Goal: Download file/media

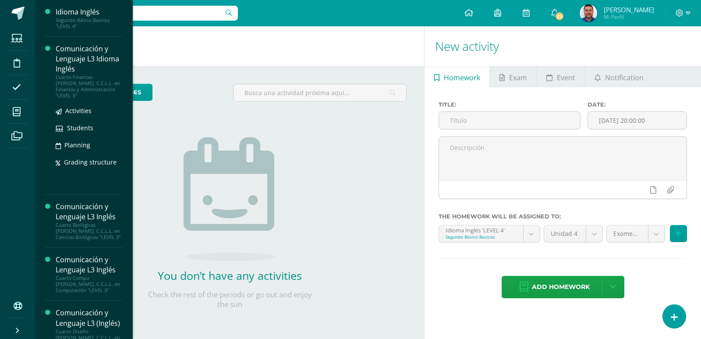
click at [71, 64] on div "Comunicación y Lenguaje L3 Idioma Inglés" at bounding box center [89, 59] width 67 height 30
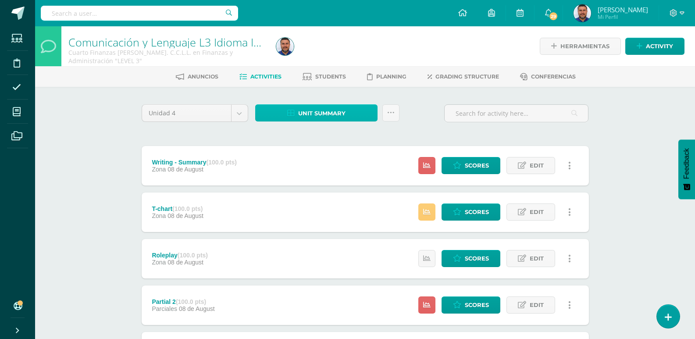
click at [323, 114] on span "Unit summary" at bounding box center [321, 113] width 47 height 16
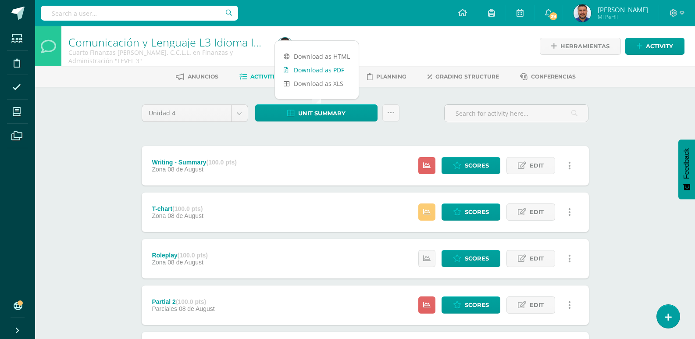
click at [326, 72] on link "Download as PDF" at bounding box center [317, 70] width 84 height 14
click at [242, 112] on body "Students Discipline Attendance My courses Archivos Soporte Help Reportar un pro…" at bounding box center [347, 307] width 695 height 615
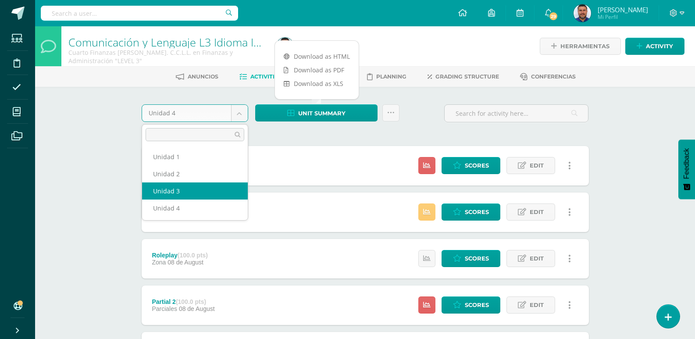
select select "Unidad 3"
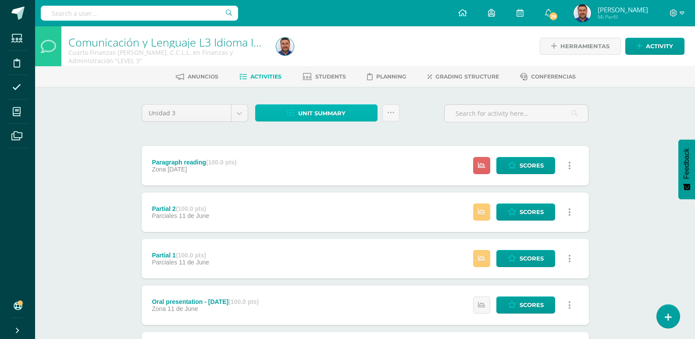
click at [326, 113] on span "Unit summary" at bounding box center [321, 113] width 47 height 16
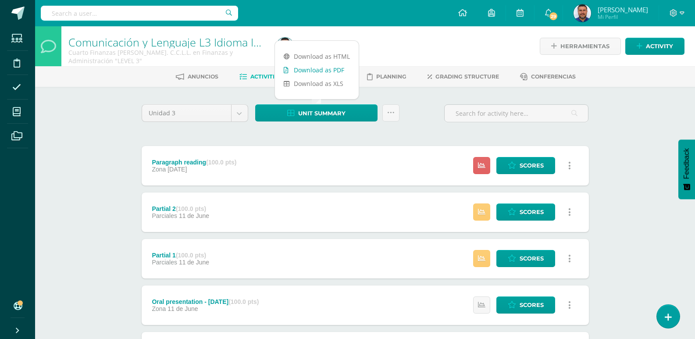
click at [325, 70] on link "Download as PDF" at bounding box center [317, 70] width 84 height 14
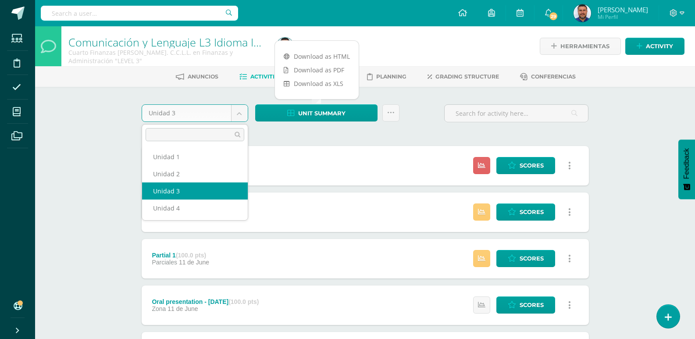
click at [240, 114] on body "Students Discipline Attendance My courses Archivos Soporte Help Reportar un pro…" at bounding box center [347, 307] width 695 height 615
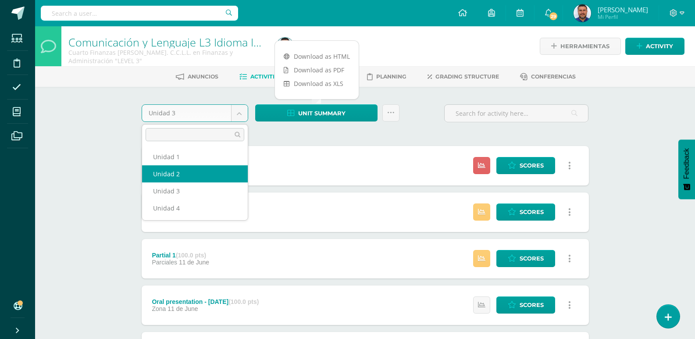
select select "Unidad 2"
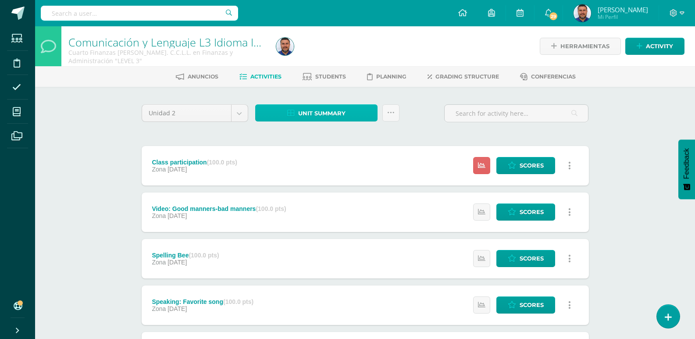
click at [341, 108] on span "Unit summary" at bounding box center [321, 113] width 47 height 16
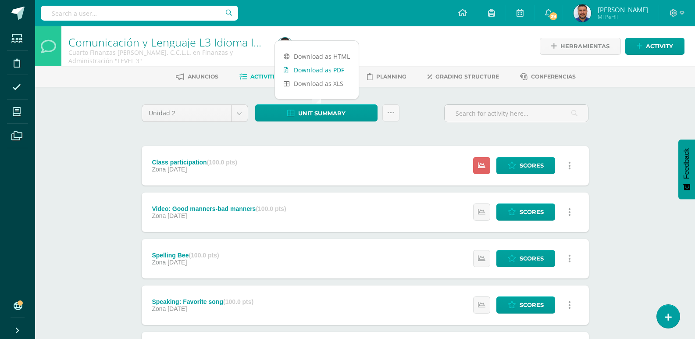
click at [332, 67] on link "Download as PDF" at bounding box center [317, 70] width 84 height 14
click at [249, 114] on div "Unidad 2 Unidad 1 Unidad 2 Unidad 3 Unidad 4" at bounding box center [195, 116] width 114 height 25
click at [242, 113] on body "Students Discipline Attendance My courses Archivos Soporte Help Reportar un pro…" at bounding box center [347, 329] width 695 height 659
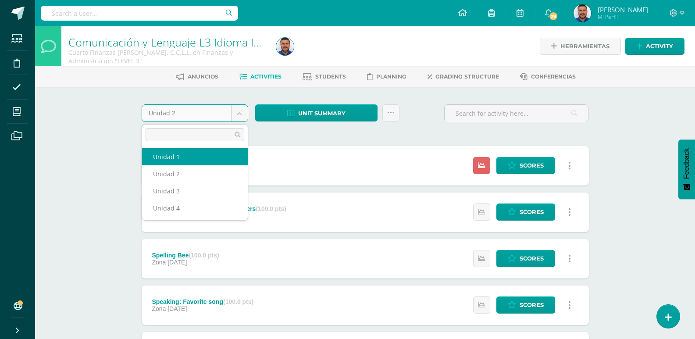
select select "Unidad 1"
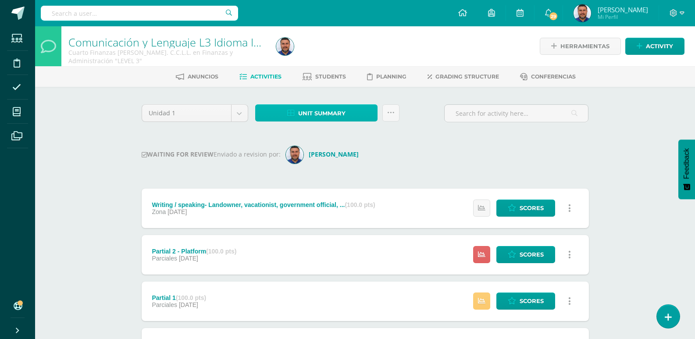
click at [325, 109] on span "Unit summary" at bounding box center [321, 113] width 47 height 16
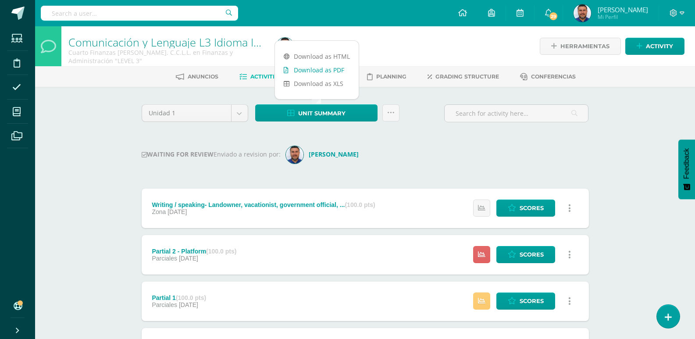
click at [311, 69] on link "Download as PDF" at bounding box center [317, 70] width 84 height 14
click at [242, 112] on body "Students Discipline Attendance My courses Archivos Soporte Help Reportar un pro…" at bounding box center [347, 329] width 695 height 658
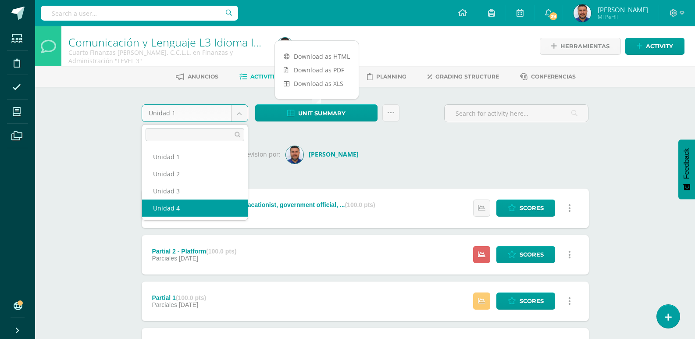
select select "Unidad 4"
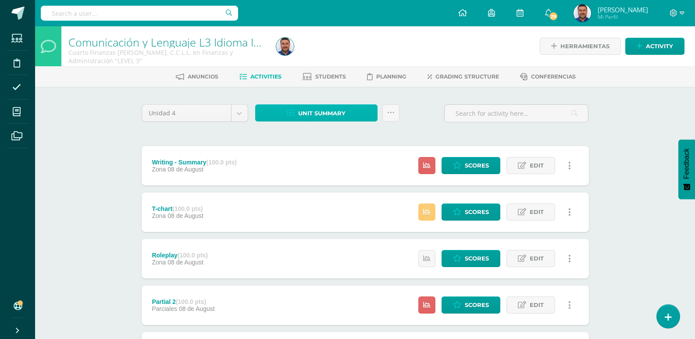
click at [327, 112] on span "Unit summary" at bounding box center [321, 113] width 47 height 16
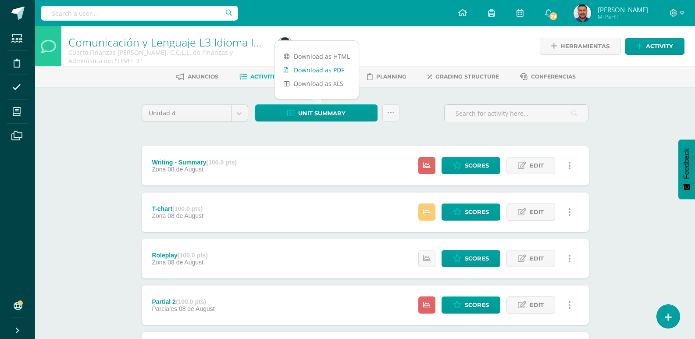
click at [320, 71] on link "Download as PDF" at bounding box center [317, 70] width 84 height 14
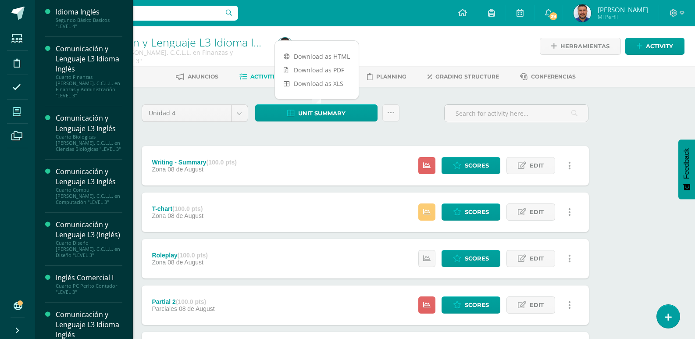
click at [13, 112] on icon at bounding box center [17, 111] width 8 height 9
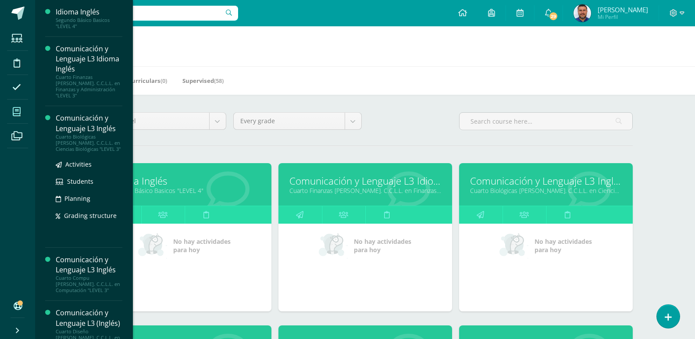
click at [90, 123] on div "Comunicación y Lenguaje L3 Inglés" at bounding box center [89, 123] width 67 height 20
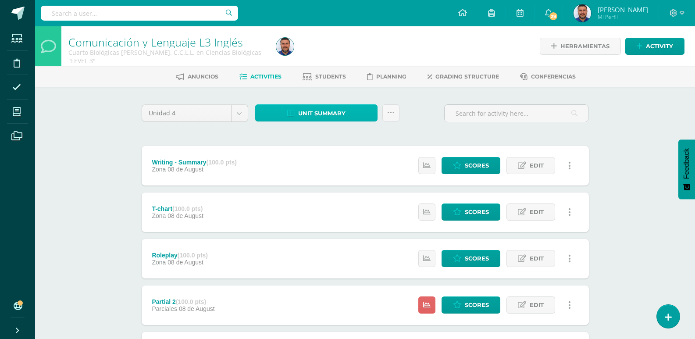
click at [332, 117] on span "Unit summary" at bounding box center [321, 113] width 47 height 16
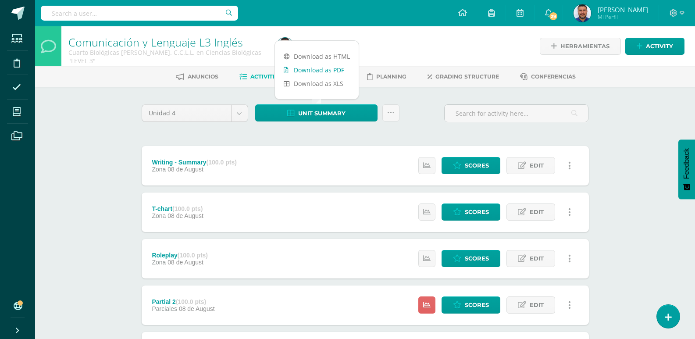
click at [326, 70] on link "Download as PDF" at bounding box center [317, 70] width 84 height 14
click at [240, 114] on body "Students Discipline Attendance My courses Archivos Soporte Help Reportar un pro…" at bounding box center [347, 307] width 695 height 615
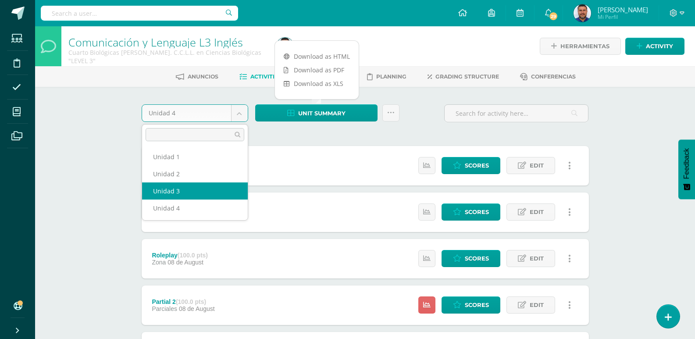
select select "Unidad 3"
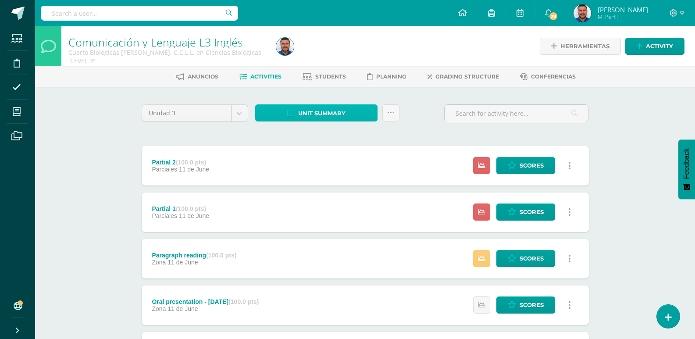
click at [337, 108] on span "Unit summary" at bounding box center [321, 113] width 47 height 16
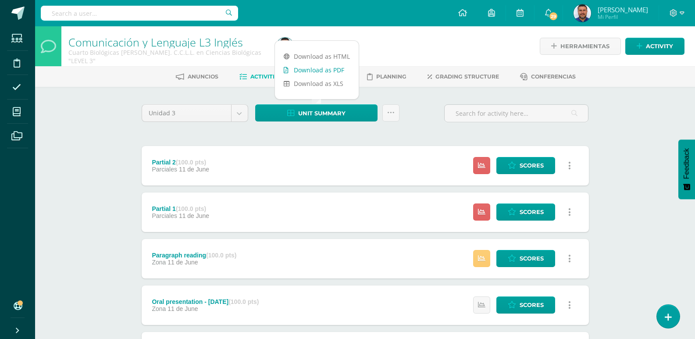
click at [335, 69] on link "Download as PDF" at bounding box center [317, 70] width 84 height 14
click at [238, 109] on body "Students Discipline Attendance My courses Archivos Soporte Help Reportar un pro…" at bounding box center [347, 307] width 695 height 615
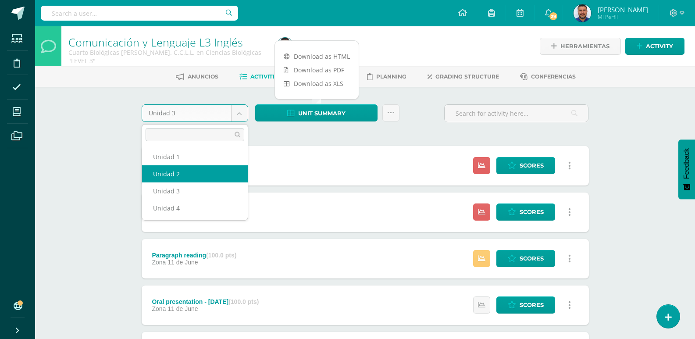
select select "Unidad 2"
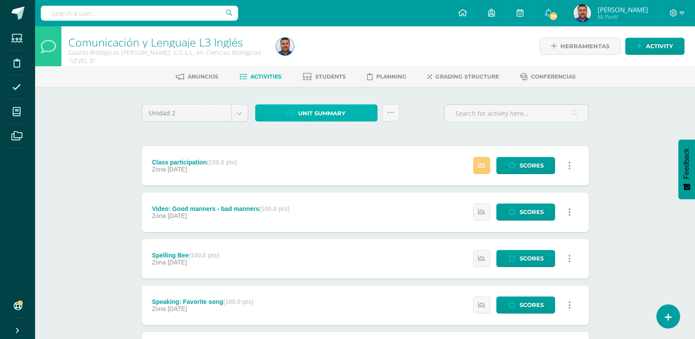
click at [336, 112] on span "Unit summary" at bounding box center [321, 113] width 47 height 16
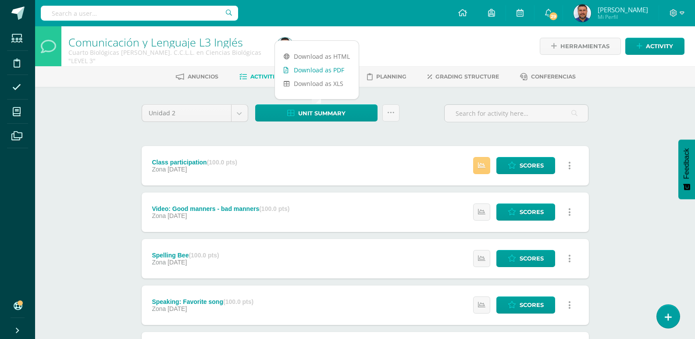
click at [324, 67] on link "Download as PDF" at bounding box center [317, 70] width 84 height 14
click at [241, 108] on body "Students Discipline Attendance My courses Archivos Soporte Help Reportar un pro…" at bounding box center [347, 329] width 695 height 659
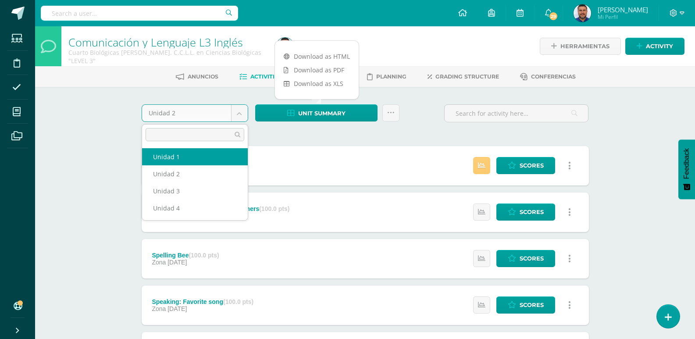
select select "Unidad 1"
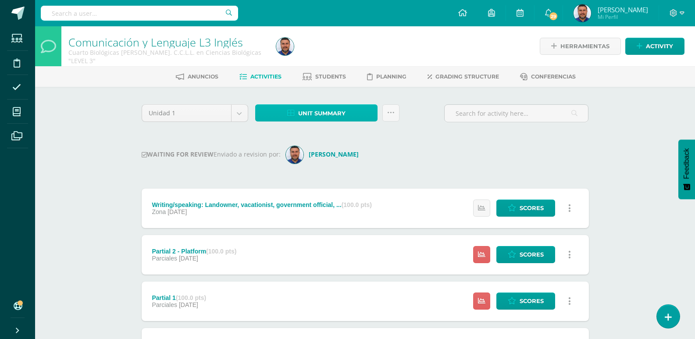
click at [312, 109] on span "Unit summary" at bounding box center [321, 113] width 47 height 16
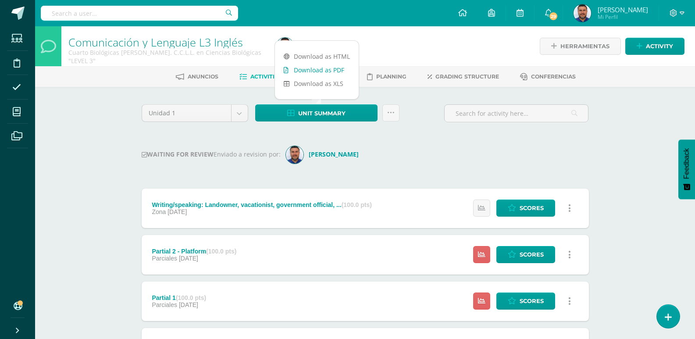
click at [309, 70] on link "Download as PDF" at bounding box center [317, 70] width 84 height 14
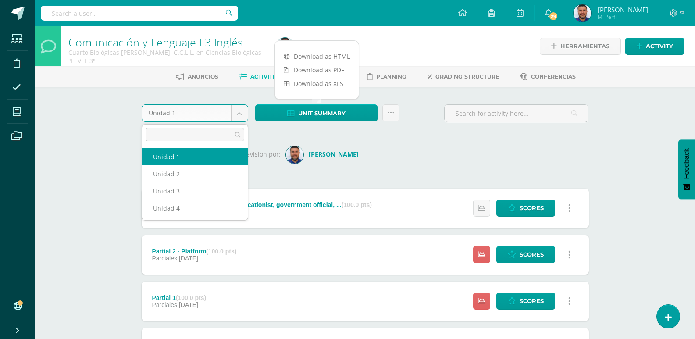
click at [242, 110] on body "Students Discipline Attendance My courses Archivos Soporte Help Reportar un pro…" at bounding box center [347, 329] width 695 height 658
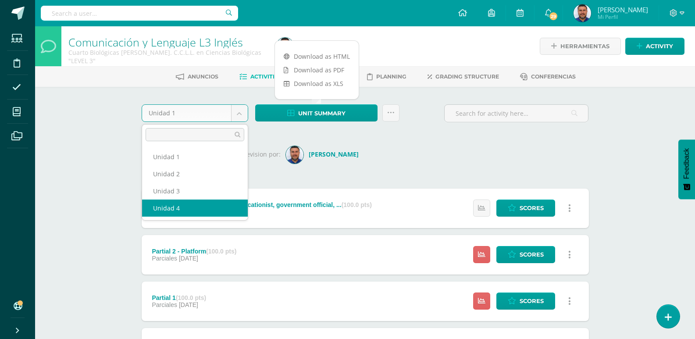
select select "Unidad 4"
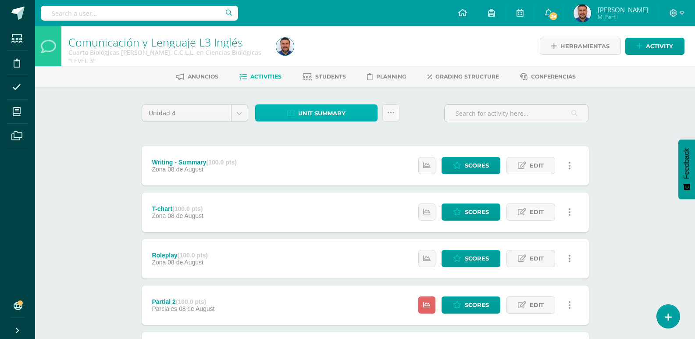
click at [326, 109] on span "Unit summary" at bounding box center [321, 113] width 47 height 16
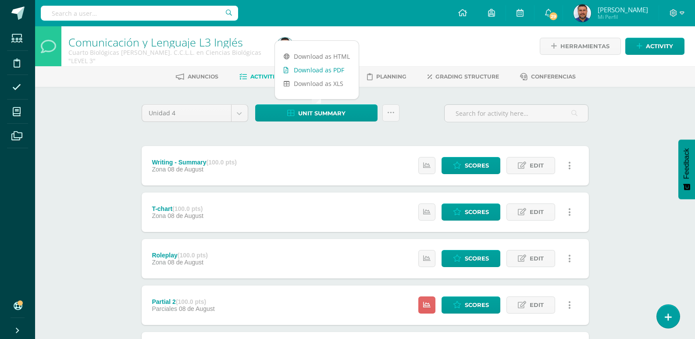
click at [325, 64] on link "Download as PDF" at bounding box center [317, 70] width 84 height 14
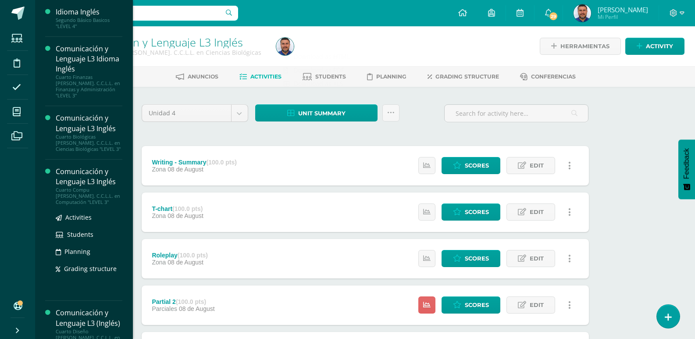
click at [71, 173] on div "Comunicación y Lenguaje L3 Inglés" at bounding box center [89, 177] width 67 height 20
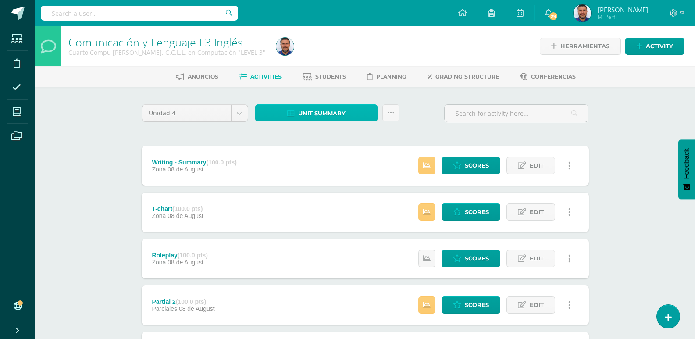
click at [332, 111] on span "Unit summary" at bounding box center [321, 113] width 47 height 16
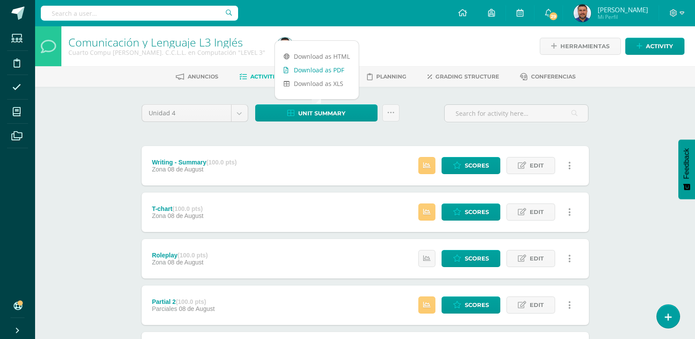
click at [309, 70] on link "Download as PDF" at bounding box center [317, 70] width 84 height 14
click at [239, 110] on body "Students Discipline Attendance My courses Archivos Soporte Help Reportar un pro…" at bounding box center [347, 307] width 695 height 615
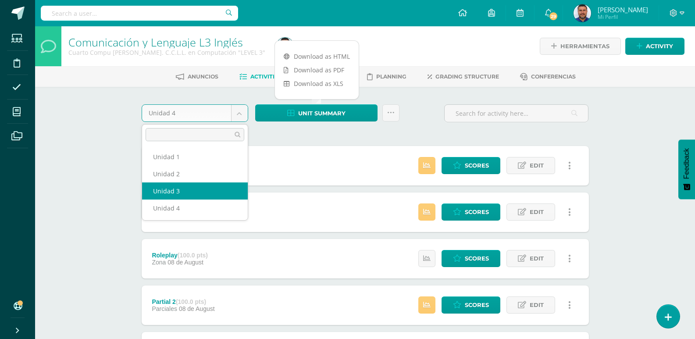
select select "Unidad 3"
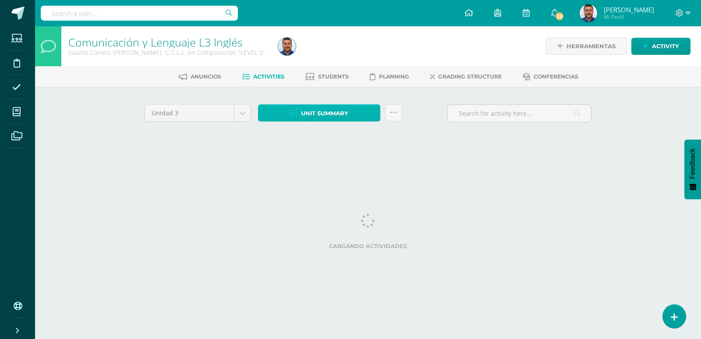
click at [332, 110] on span "Unit summary" at bounding box center [324, 113] width 47 height 16
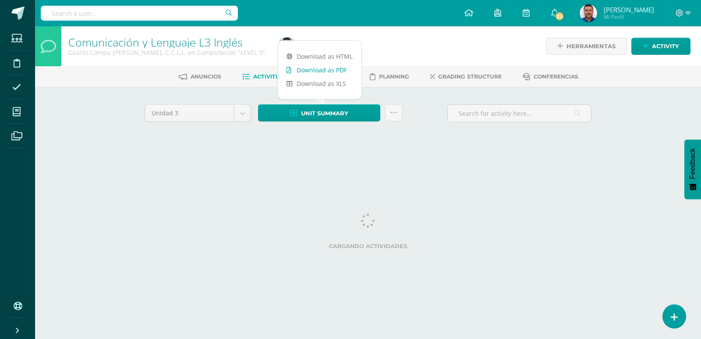
click at [324, 73] on link "Download as PDF" at bounding box center [320, 70] width 84 height 14
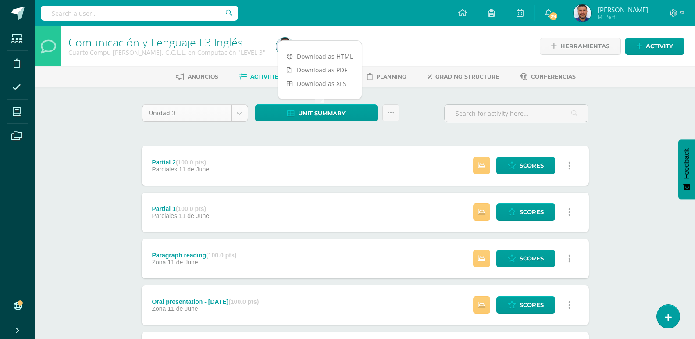
click at [242, 115] on body "Students Discipline Attendance My courses Archivos Soporte Help Reportar un pro…" at bounding box center [347, 307] width 695 height 615
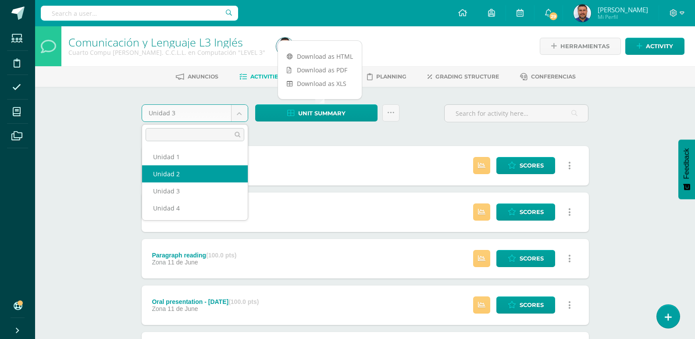
select select "Unidad 2"
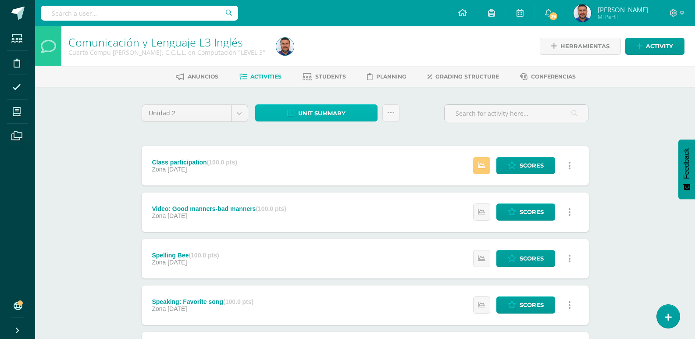
click at [336, 113] on span "Unit summary" at bounding box center [321, 113] width 47 height 16
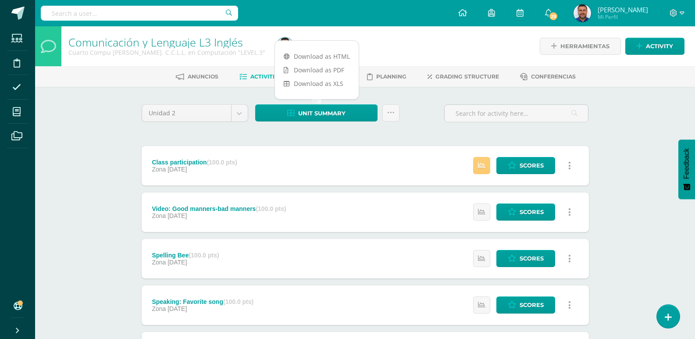
click at [253, 128] on div "Unit summary Send scores for review Activity history" at bounding box center [327, 116] width 151 height 25
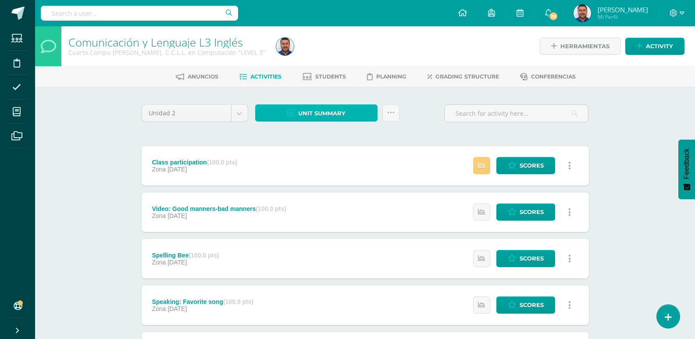
click at [325, 109] on span "Unit summary" at bounding box center [321, 113] width 47 height 16
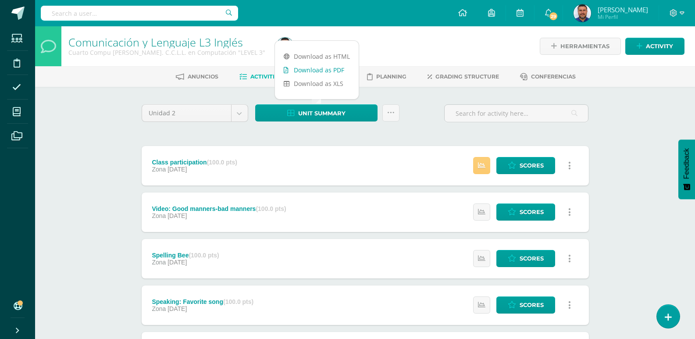
click at [322, 70] on link "Download as PDF" at bounding box center [317, 70] width 84 height 14
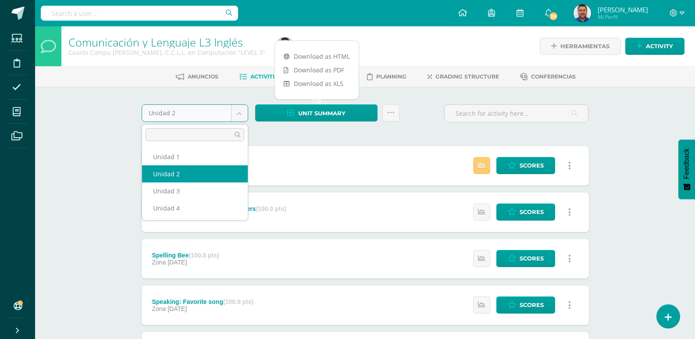
click at [242, 116] on body "Students Discipline Attendance My courses Archivos Soporte Help Reportar un pro…" at bounding box center [347, 329] width 695 height 659
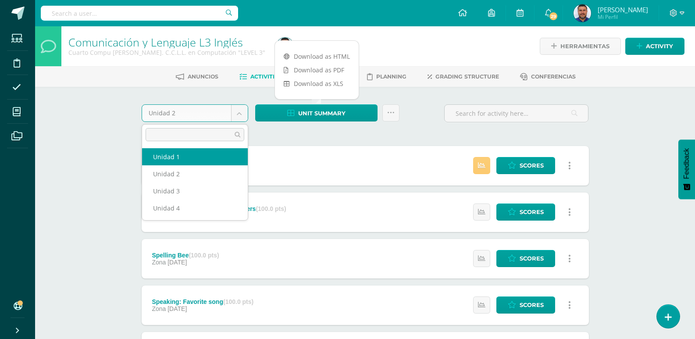
select select "Unidad 1"
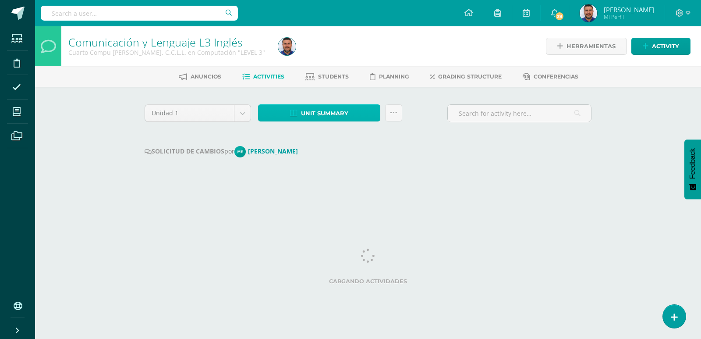
click at [330, 117] on span "Unit summary" at bounding box center [324, 113] width 47 height 16
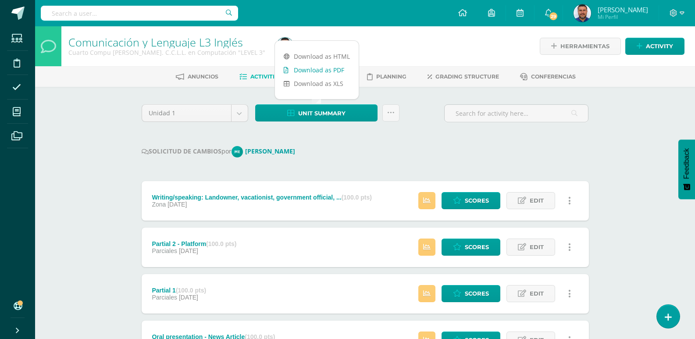
click at [315, 72] on link "Download as PDF" at bounding box center [317, 70] width 84 height 14
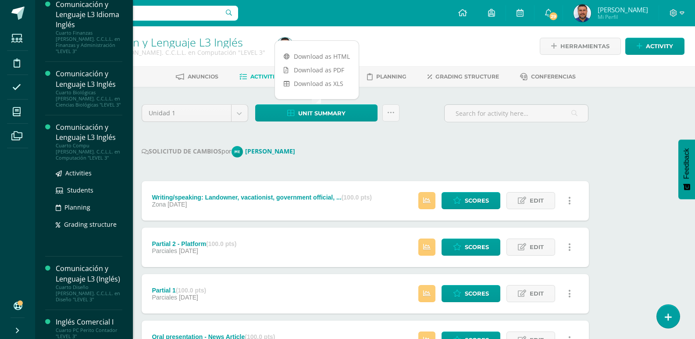
scroll to position [88, 0]
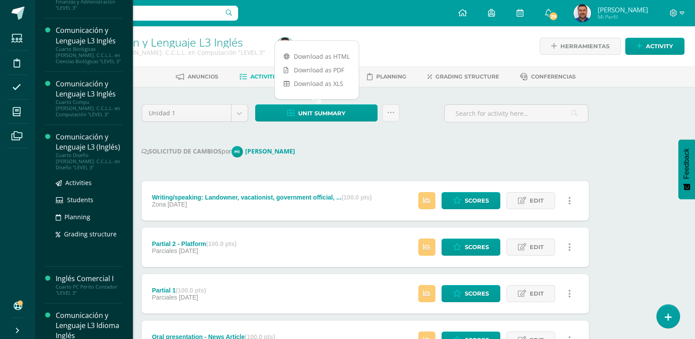
click at [79, 137] on div "Comunicación y Lenguaje L3 (Inglés)" at bounding box center [89, 142] width 67 height 20
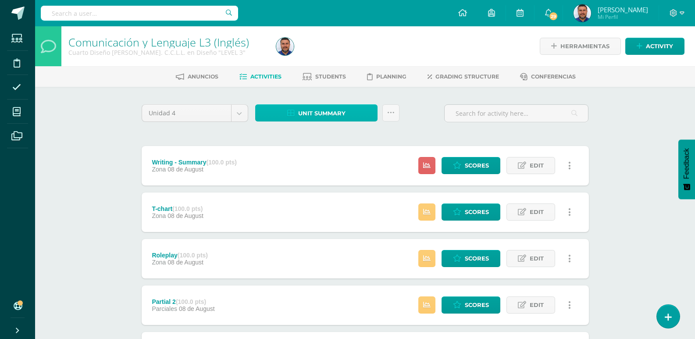
click at [321, 110] on span "Unit summary" at bounding box center [321, 113] width 47 height 16
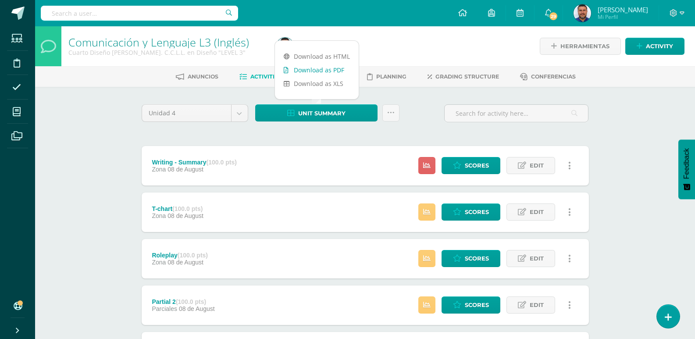
click at [319, 71] on link "Download as PDF" at bounding box center [317, 70] width 84 height 14
click at [242, 112] on body "Students Discipline Attendance My courses Archivos Soporte Help Reportar un pro…" at bounding box center [347, 307] width 695 height 615
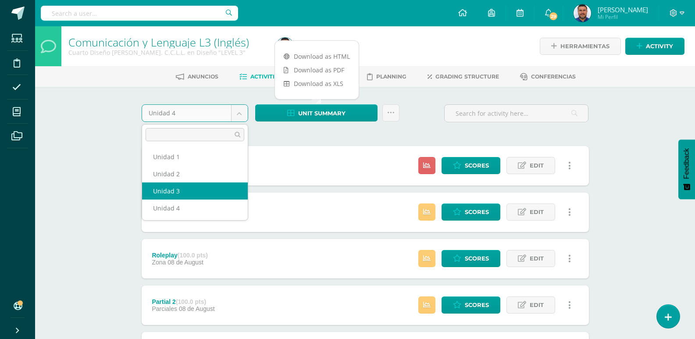
select select "Unidad 3"
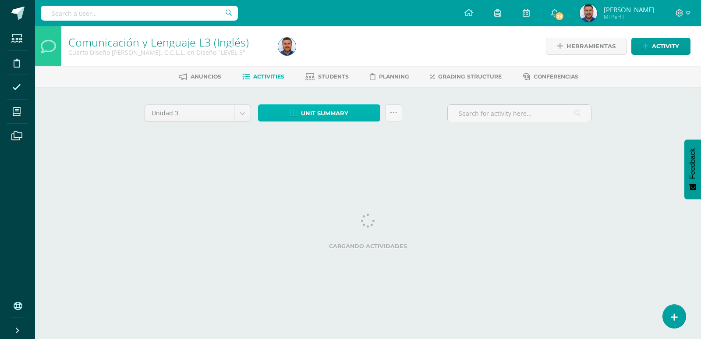
click at [324, 111] on span "Unit summary" at bounding box center [324, 113] width 47 height 16
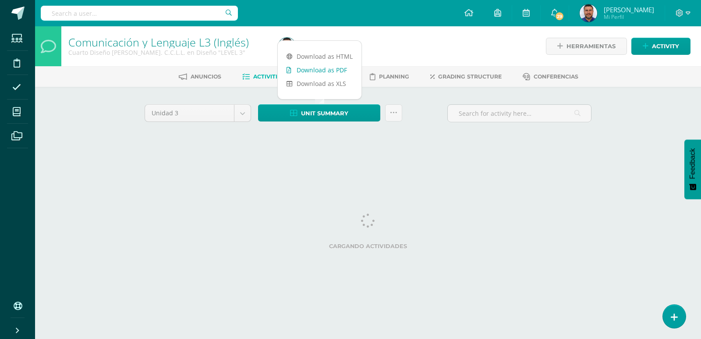
click at [323, 69] on link "Download as PDF" at bounding box center [320, 70] width 84 height 14
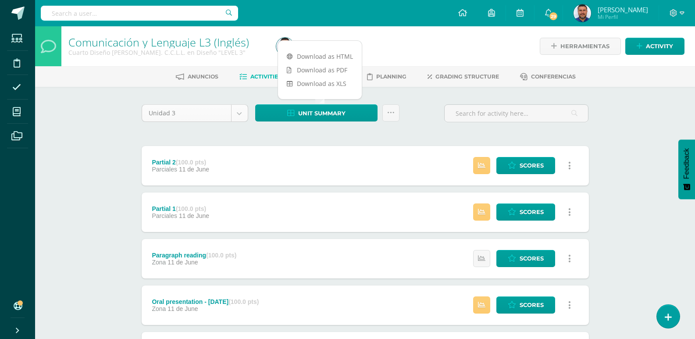
click at [238, 109] on body "Students Discipline Attendance My courses Archivos Soporte Help Reportar un pro…" at bounding box center [347, 307] width 695 height 615
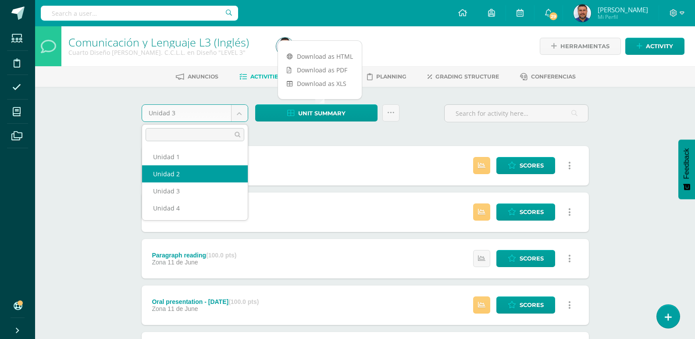
select select "Unidad 2"
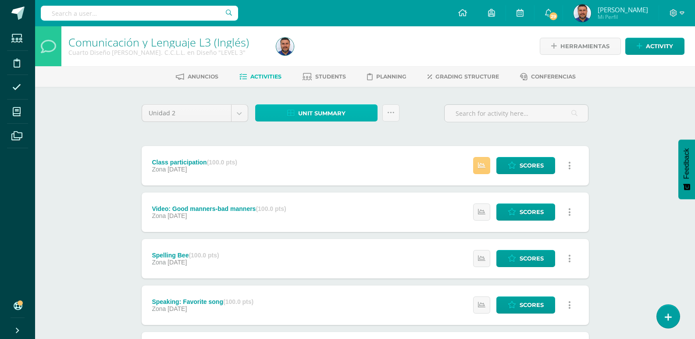
click at [309, 109] on span "Unit summary" at bounding box center [321, 113] width 47 height 16
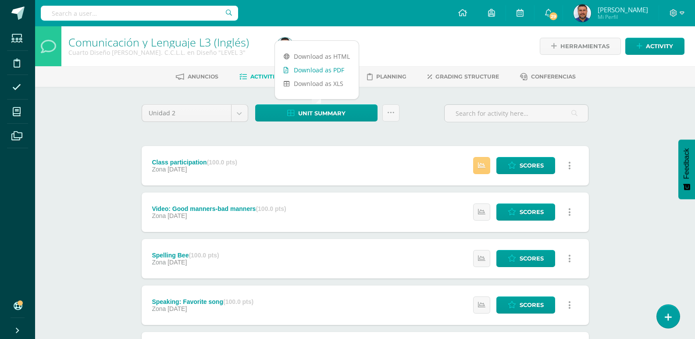
click at [309, 69] on link "Download as PDF" at bounding box center [317, 70] width 84 height 14
click at [243, 114] on body "Students Discipline Attendance My courses Archivos Soporte Help Reportar un pro…" at bounding box center [347, 329] width 695 height 659
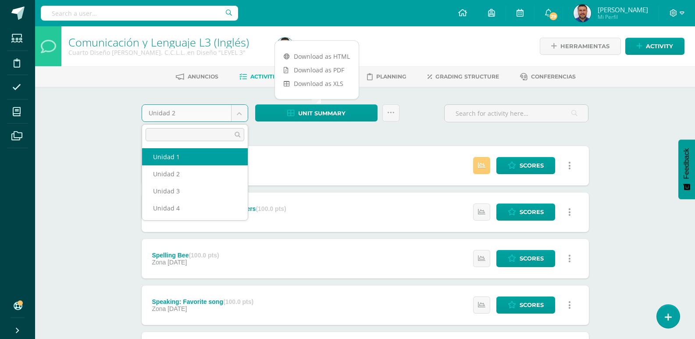
select select "Unidad 1"
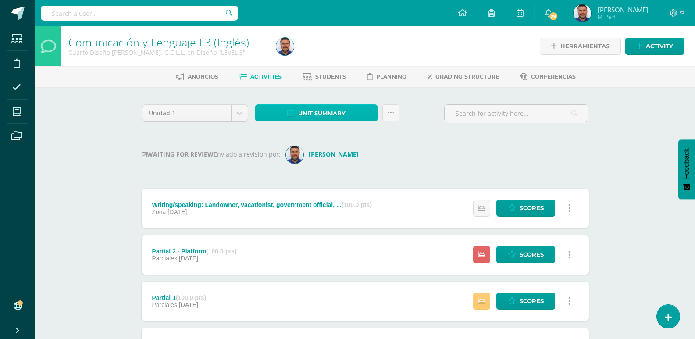
click at [318, 111] on span "Unit summary" at bounding box center [321, 113] width 47 height 16
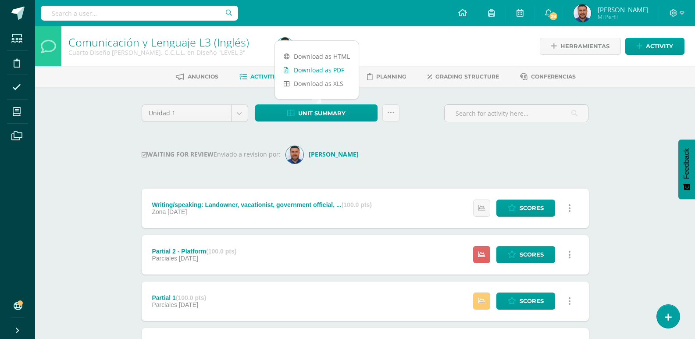
click at [319, 71] on link "Download as PDF" at bounding box center [317, 70] width 84 height 14
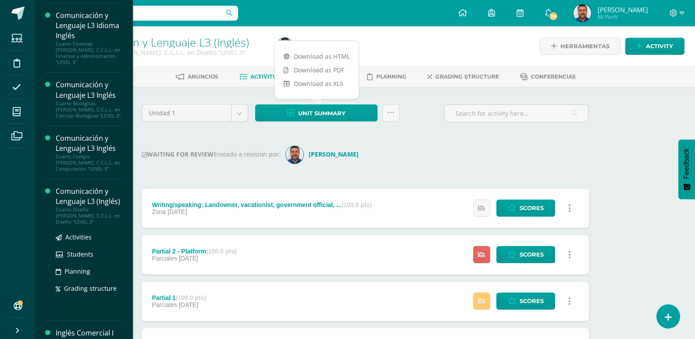
scroll to position [175, 0]
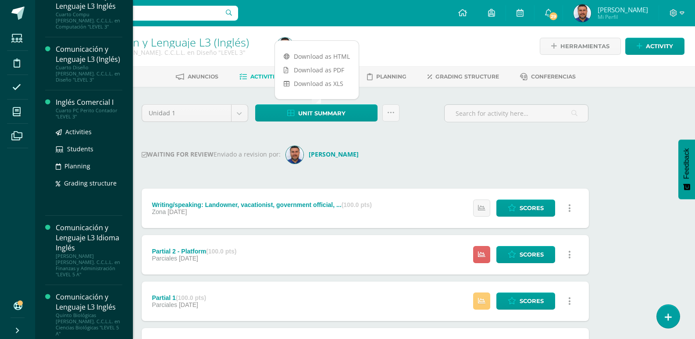
click at [64, 106] on div "Inglés Comercial I" at bounding box center [89, 102] width 67 height 10
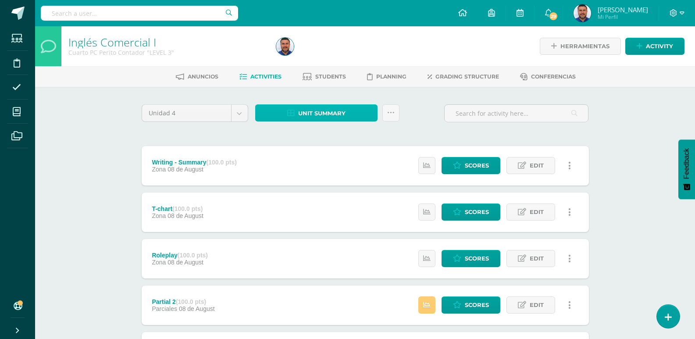
click at [323, 111] on span "Unit summary" at bounding box center [321, 113] width 47 height 16
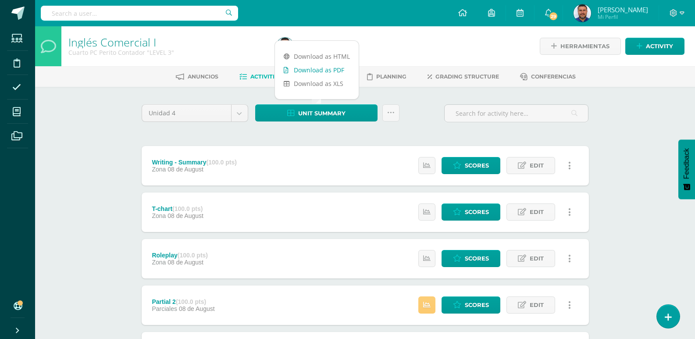
click at [307, 71] on link "Download as PDF" at bounding box center [317, 70] width 84 height 14
click at [238, 115] on body "Students Discipline Attendance My courses Archivos Soporte Help Reportar un pro…" at bounding box center [347, 307] width 695 height 615
select select "Unidad 3"
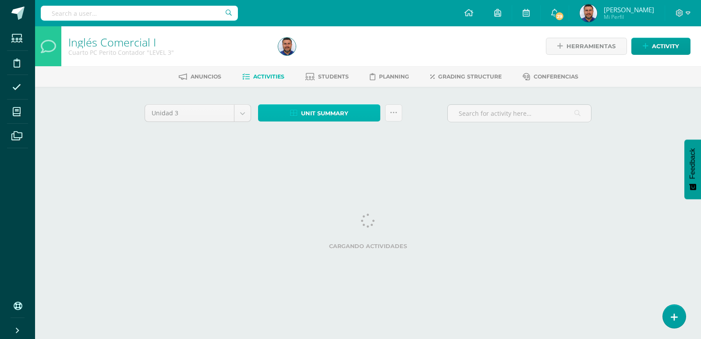
click at [331, 114] on span "Unit summary" at bounding box center [324, 113] width 47 height 16
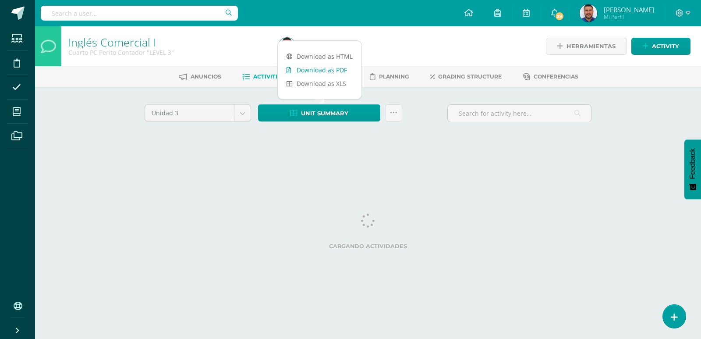
click at [324, 71] on link "Download as PDF" at bounding box center [320, 70] width 84 height 14
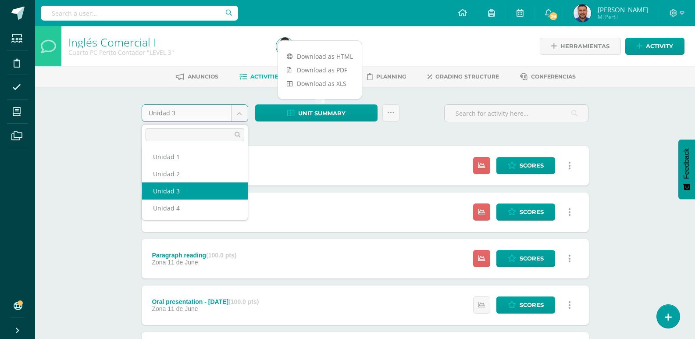
click at [238, 115] on body "Students Discipline Attendance My courses Archivos Soporte Help Reportar un pro…" at bounding box center [347, 307] width 695 height 615
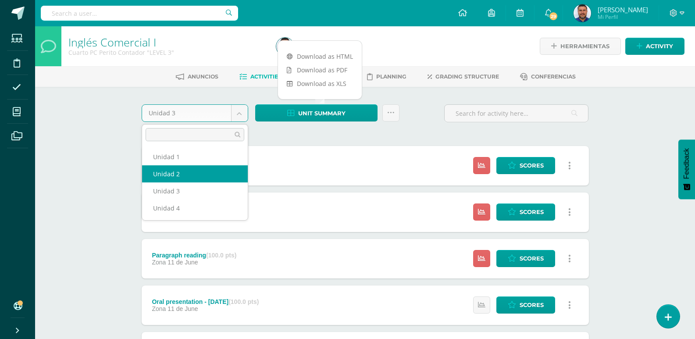
select select "Unidad 2"
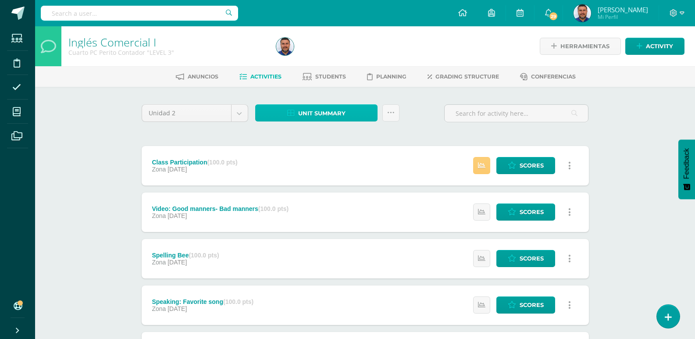
click at [337, 110] on span "Unit summary" at bounding box center [321, 113] width 47 height 16
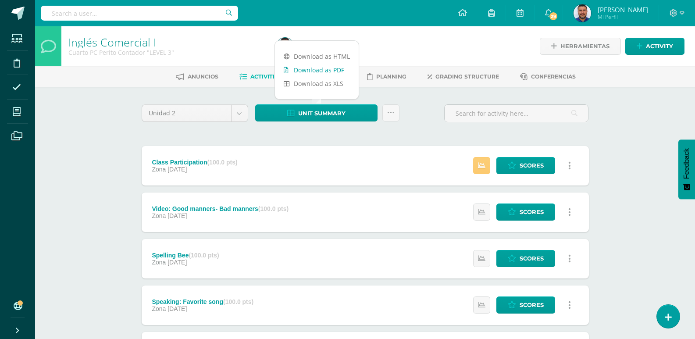
click at [321, 66] on link "Download as PDF" at bounding box center [317, 70] width 84 height 14
click at [238, 109] on body "Students Discipline Attendance My courses Archivos Soporte Help Reportar un pro…" at bounding box center [347, 329] width 695 height 659
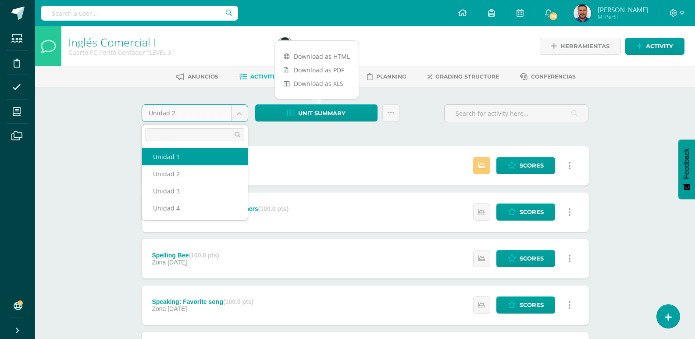
select select "Unidad 1"
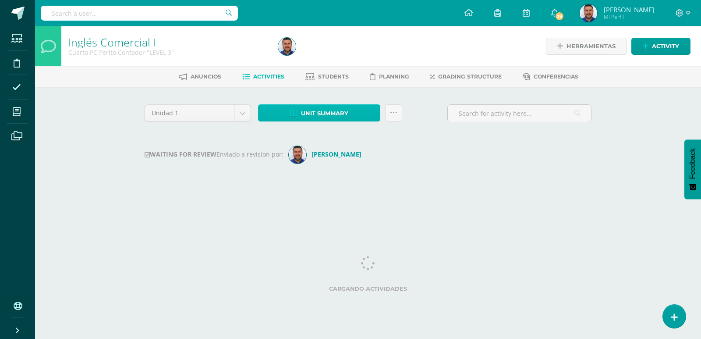
click at [312, 113] on span "Unit summary" at bounding box center [324, 113] width 47 height 16
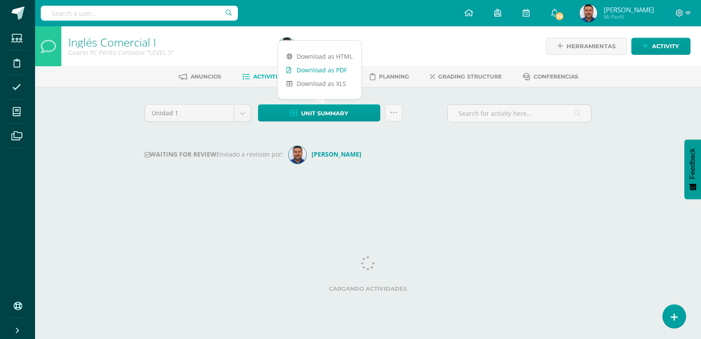
click at [303, 71] on link "Download as PDF" at bounding box center [320, 70] width 84 height 14
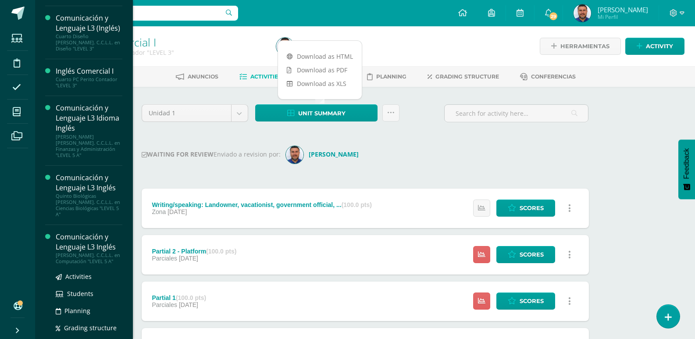
scroll to position [191, 0]
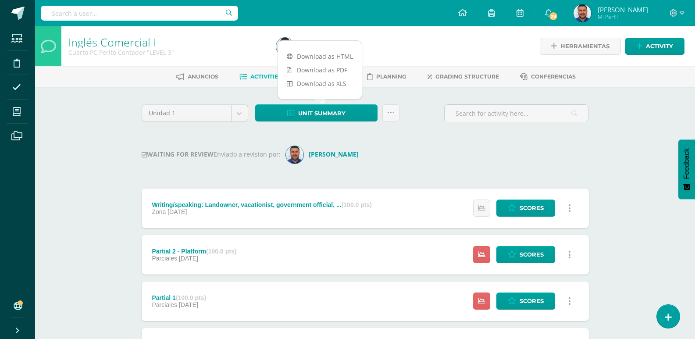
click at [69, 104] on div "Inglés Comercial I Cuarto PC [PERSON_NAME] Contador "LEVEL 3" Herramientas Deta…" at bounding box center [365, 342] width 660 height 632
